Goal: Task Accomplishment & Management: Manage account settings

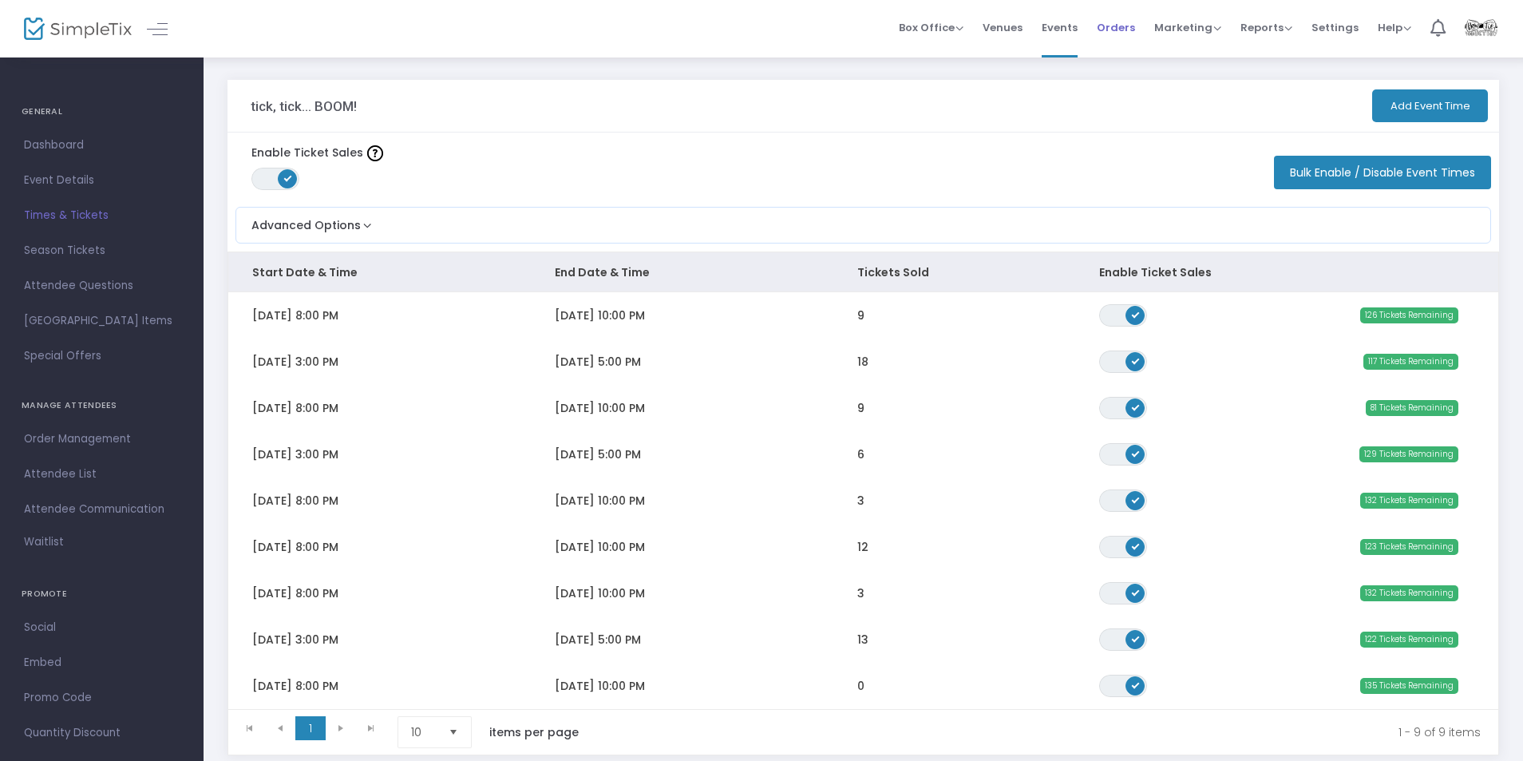
click at [1115, 26] on span "Orders" at bounding box center [1116, 27] width 38 height 41
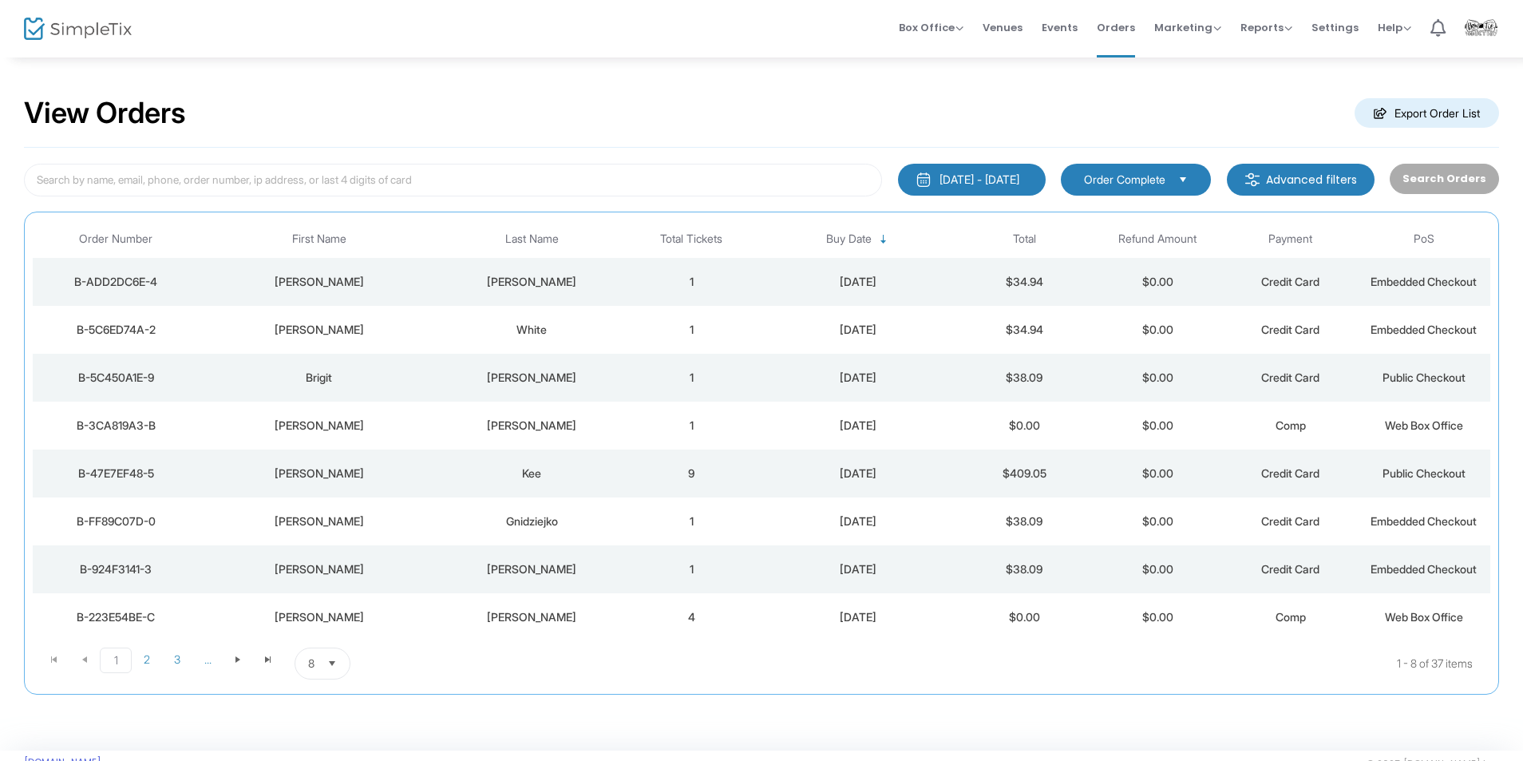
click at [654, 272] on td "1" at bounding box center [691, 282] width 133 height 48
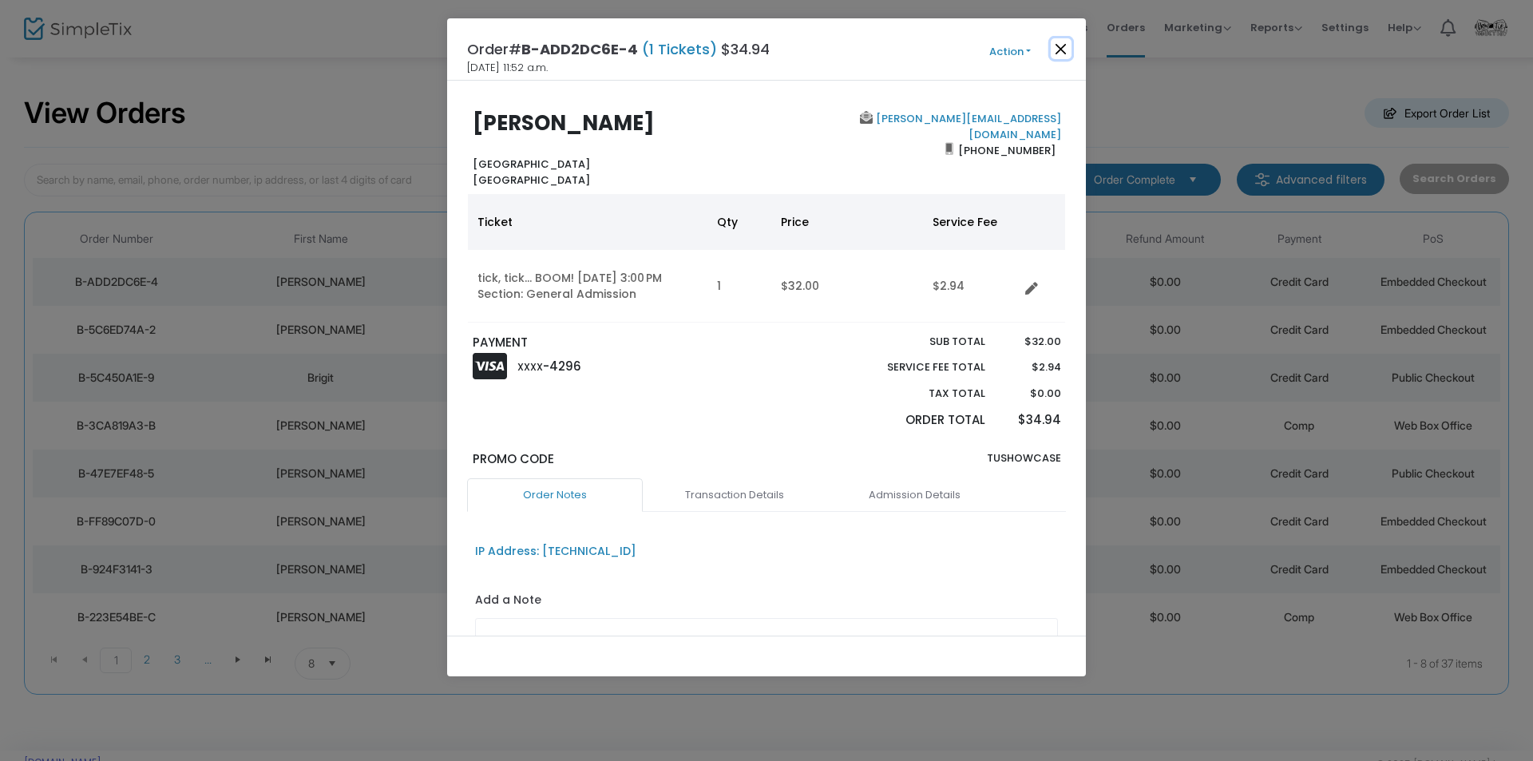
click at [1061, 40] on button "Close" at bounding box center [1061, 48] width 21 height 21
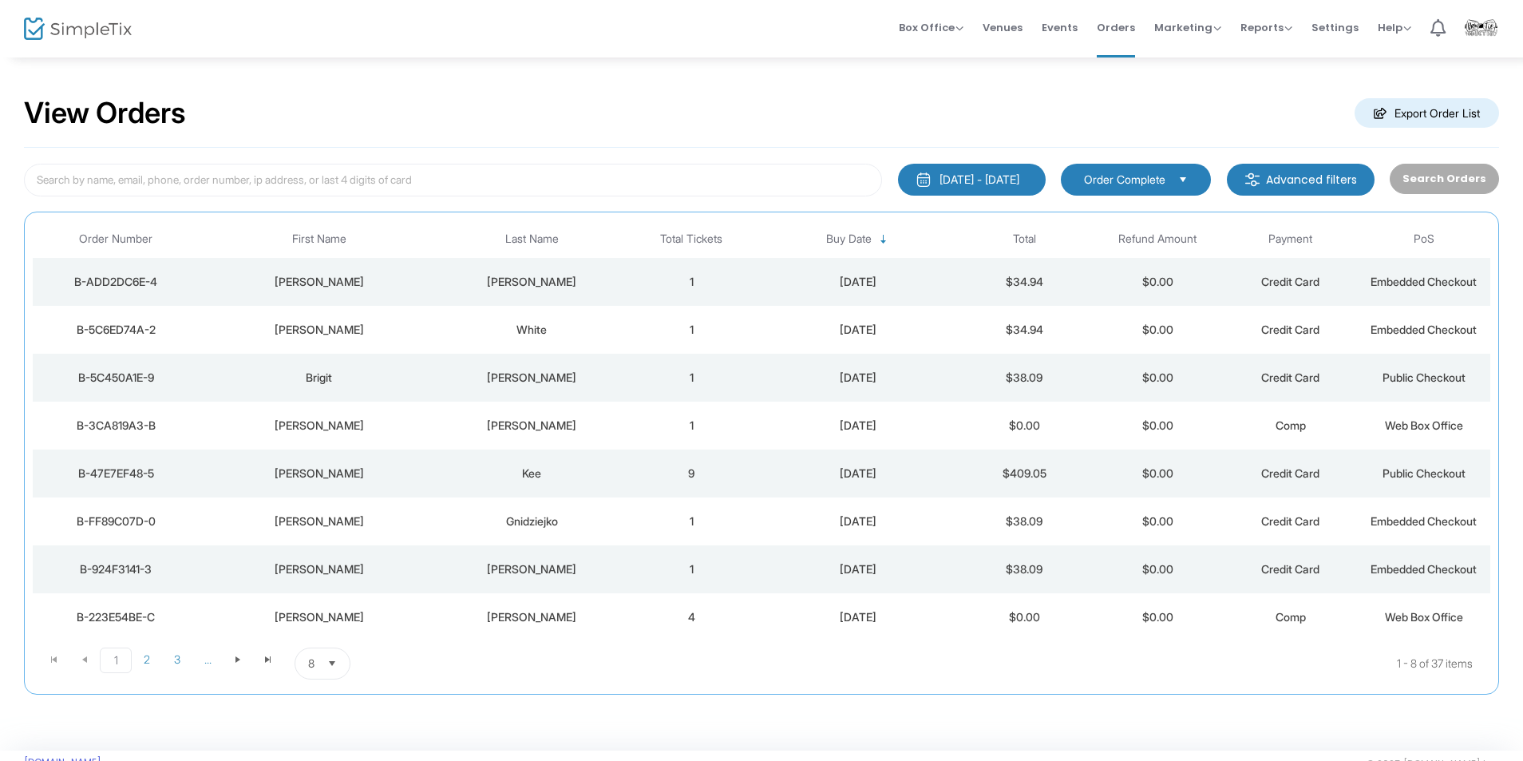
click at [109, 34] on img at bounding box center [78, 29] width 108 height 23
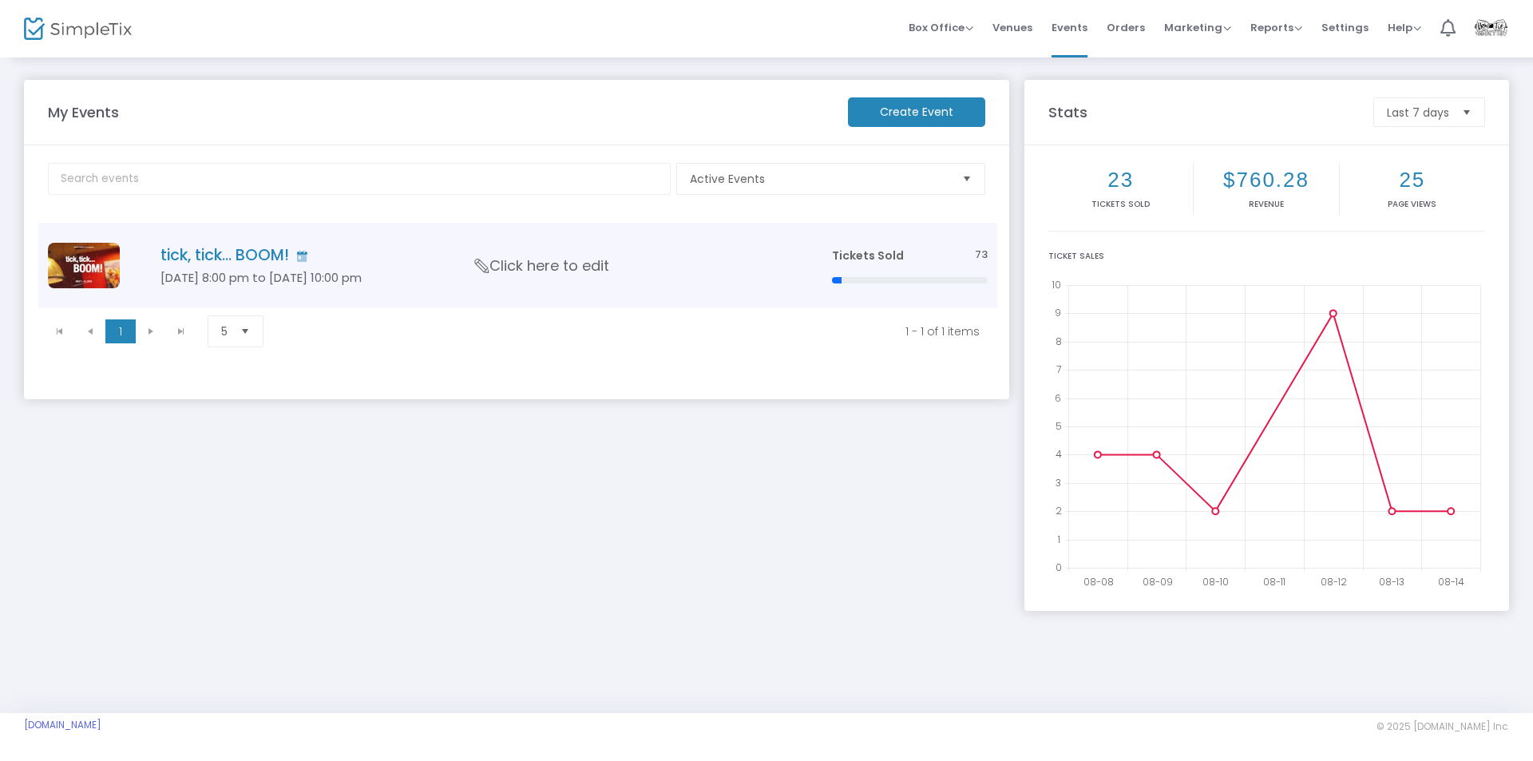
click at [174, 255] on h4 "tick, tick... BOOM!" at bounding box center [471, 255] width 623 height 18
